Goal: Task Accomplishment & Management: Use online tool/utility

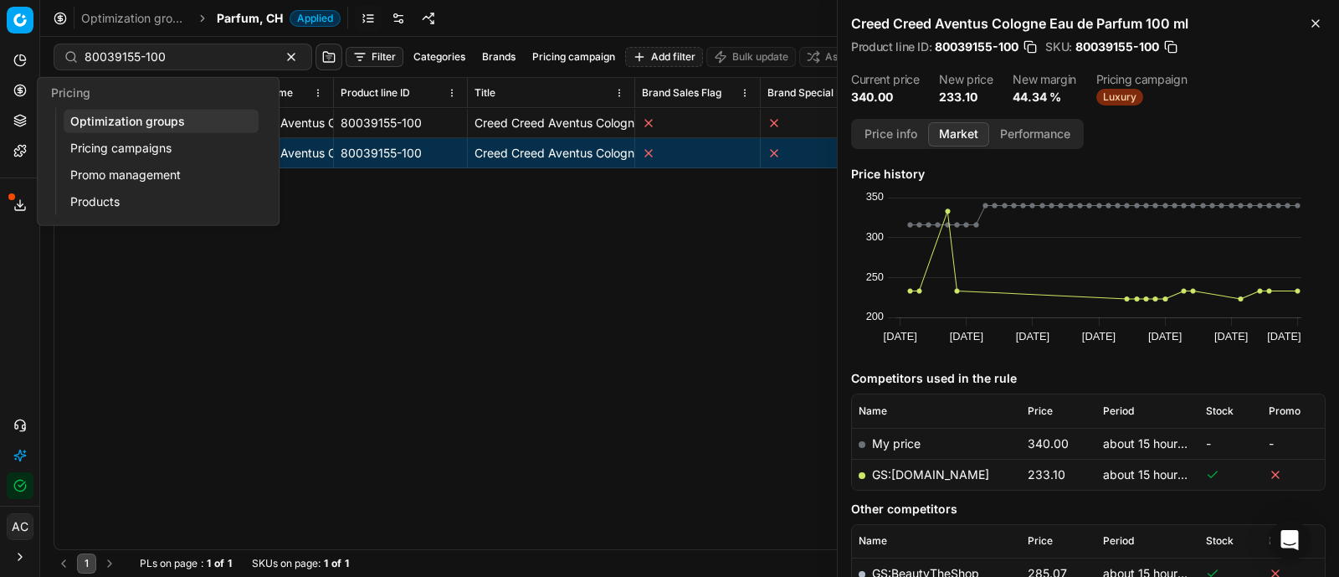
scroll to position [131, 0]
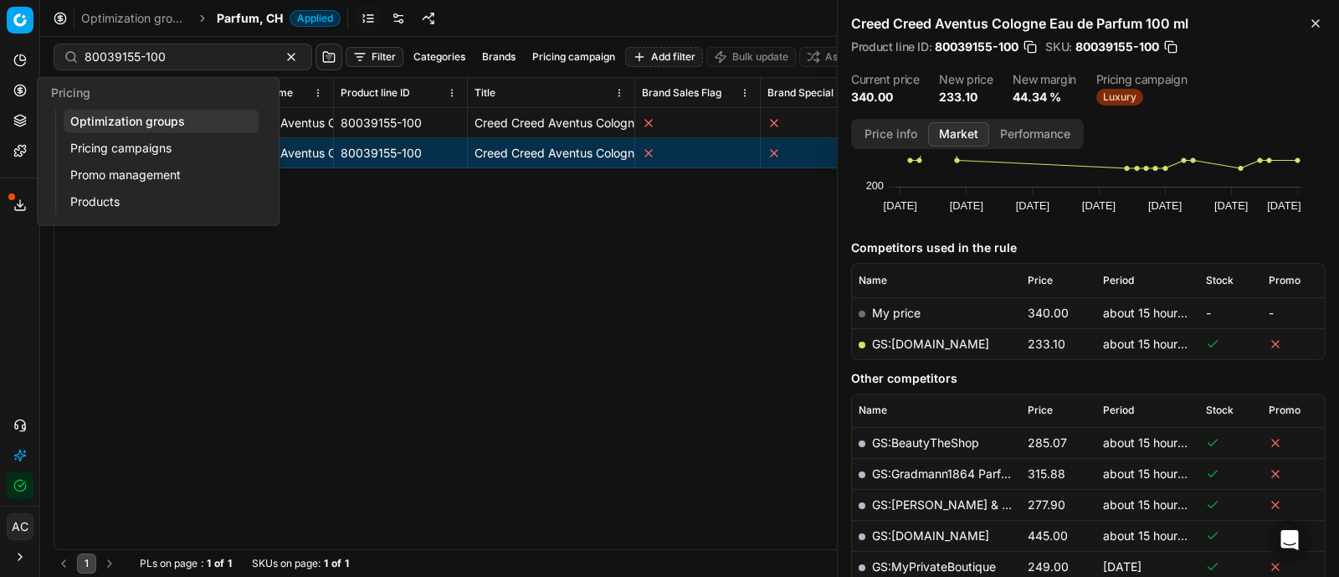
click at [106, 141] on link "Pricing campaigns" at bounding box center [161, 147] width 195 height 23
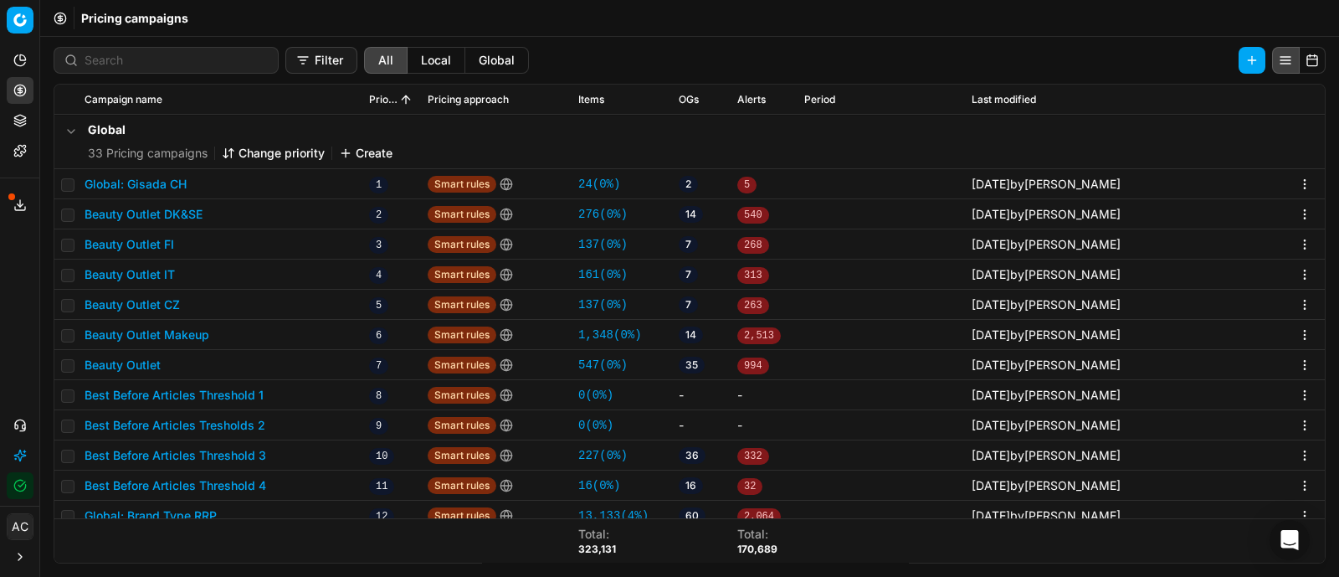
click at [181, 186] on button "Global: Gisada CH" at bounding box center [136, 184] width 102 height 17
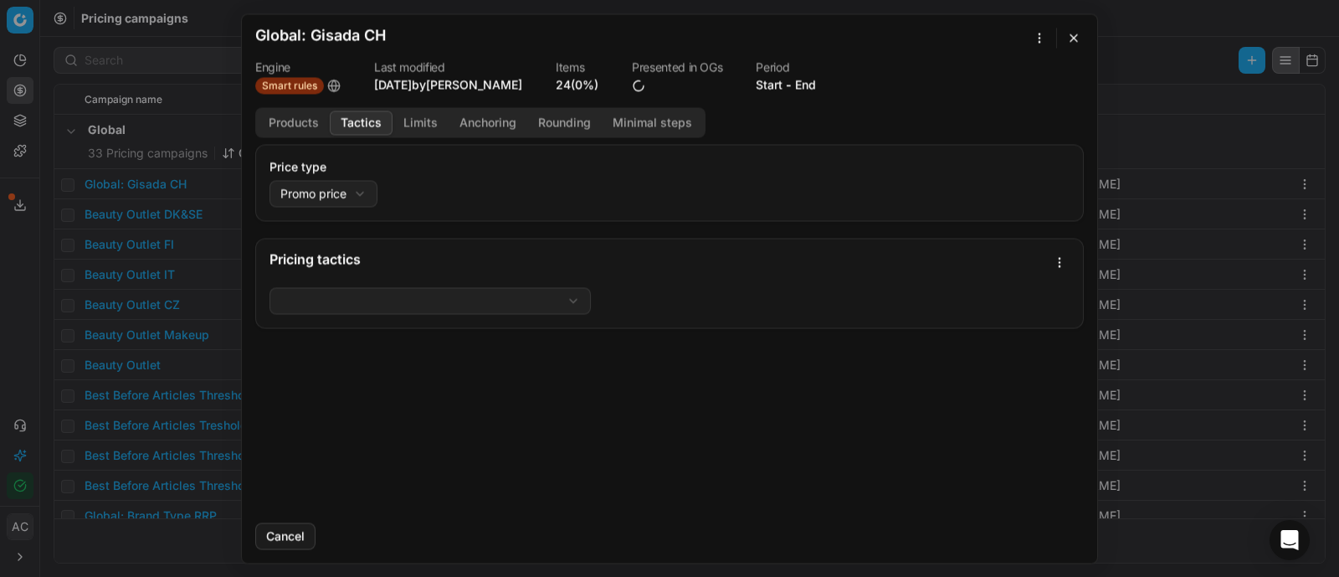
click at [350, 119] on button "Tactics" at bounding box center [361, 122] width 63 height 24
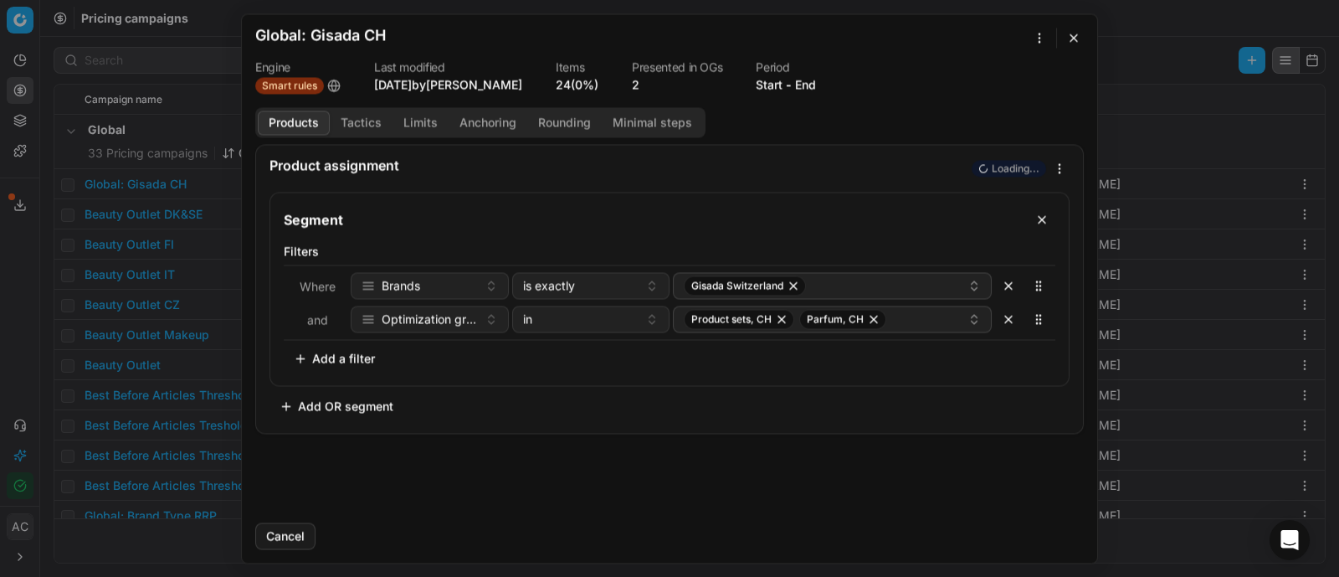
click at [289, 123] on button "Products" at bounding box center [294, 122] width 72 height 24
click at [1067, 34] on button "button" at bounding box center [1074, 38] width 20 height 20
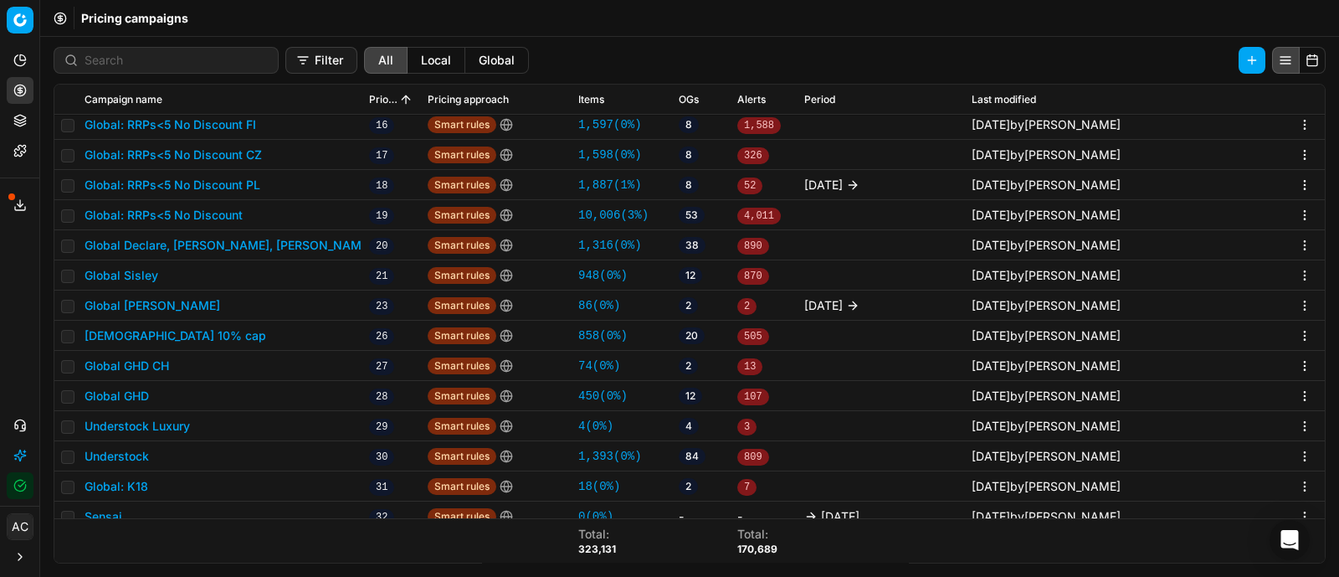
scroll to position [536, 0]
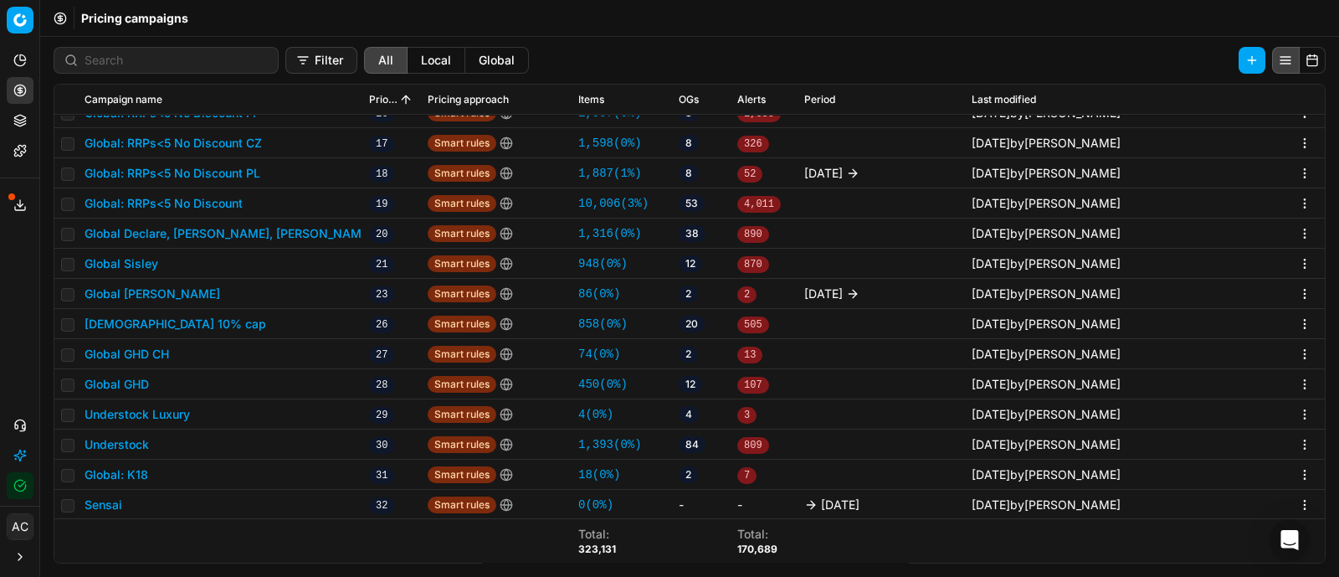
click at [157, 346] on button "Global GHD CH" at bounding box center [127, 354] width 85 height 17
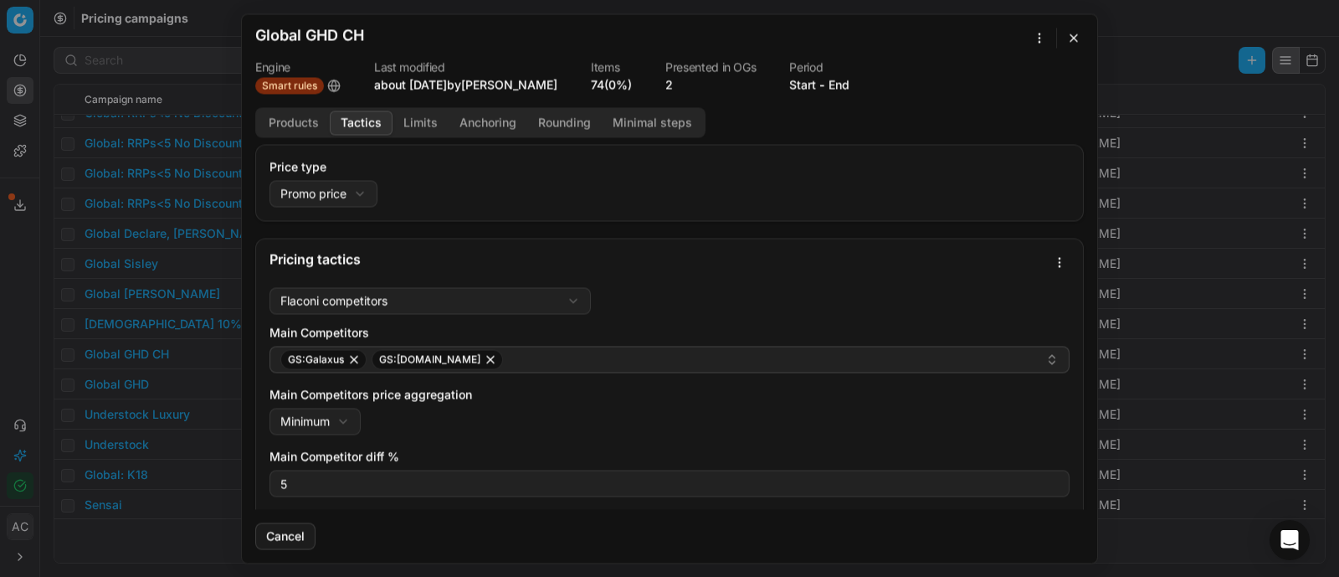
click at [362, 115] on button "Tactics" at bounding box center [361, 122] width 63 height 24
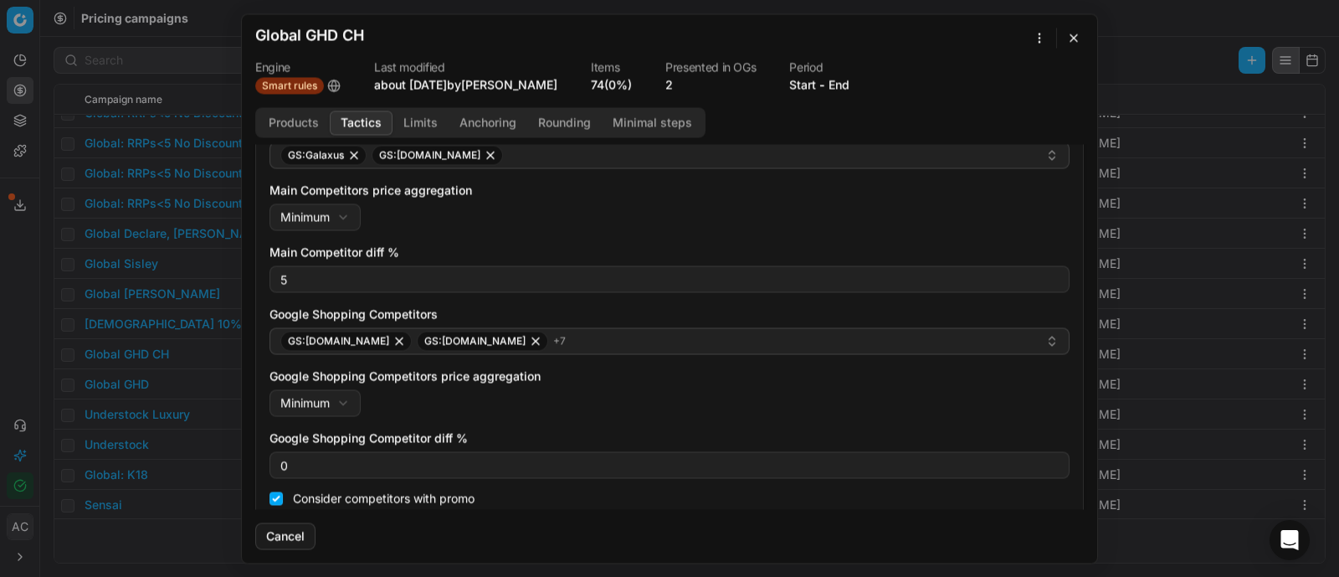
scroll to position [223, 0]
